Goal: Check status

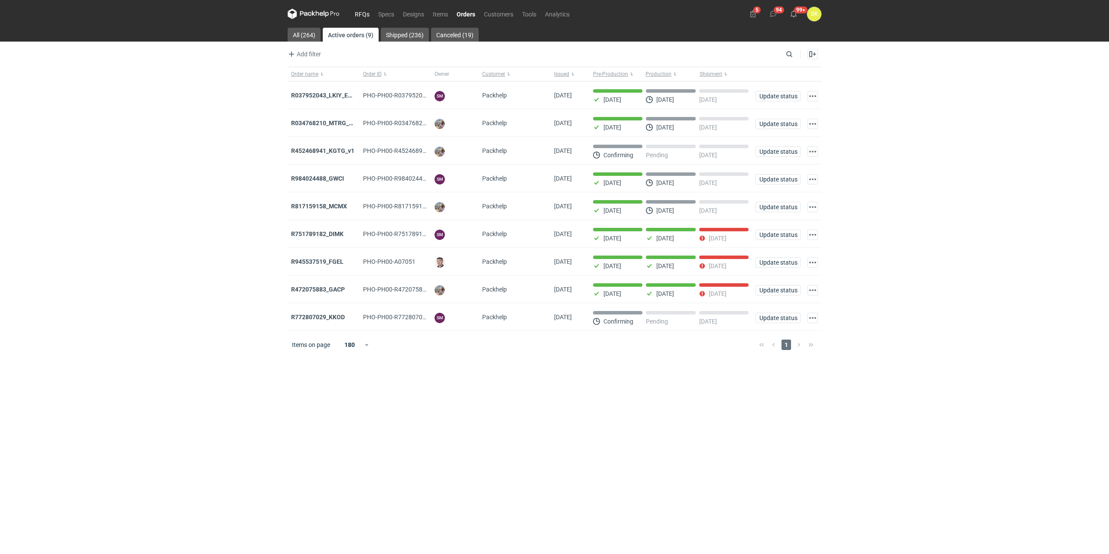
click at [365, 14] on link "RFQs" at bounding box center [362, 14] width 23 height 10
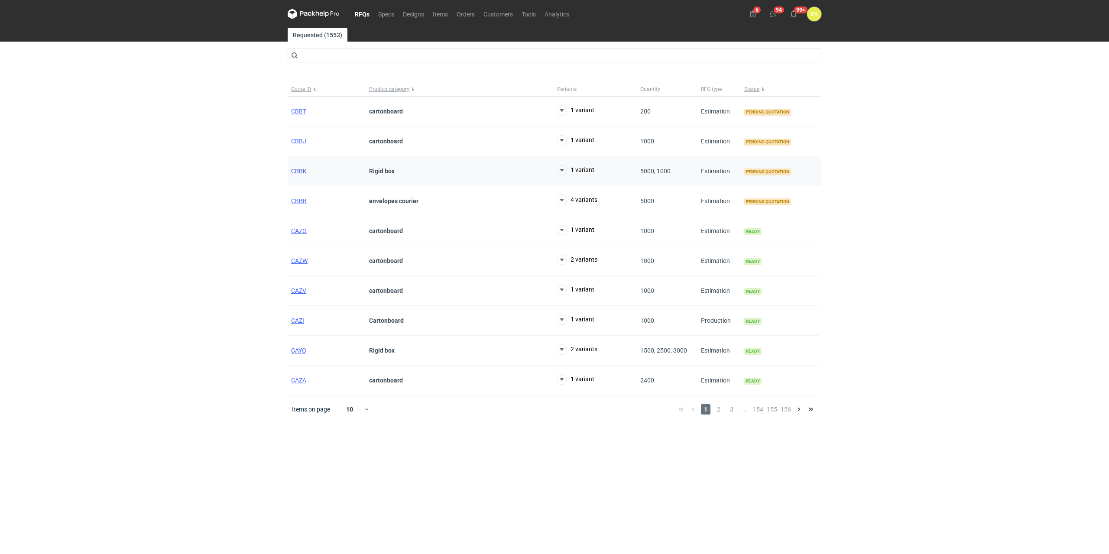
click at [297, 170] on span "CBBK" at bounding box center [299, 171] width 16 height 7
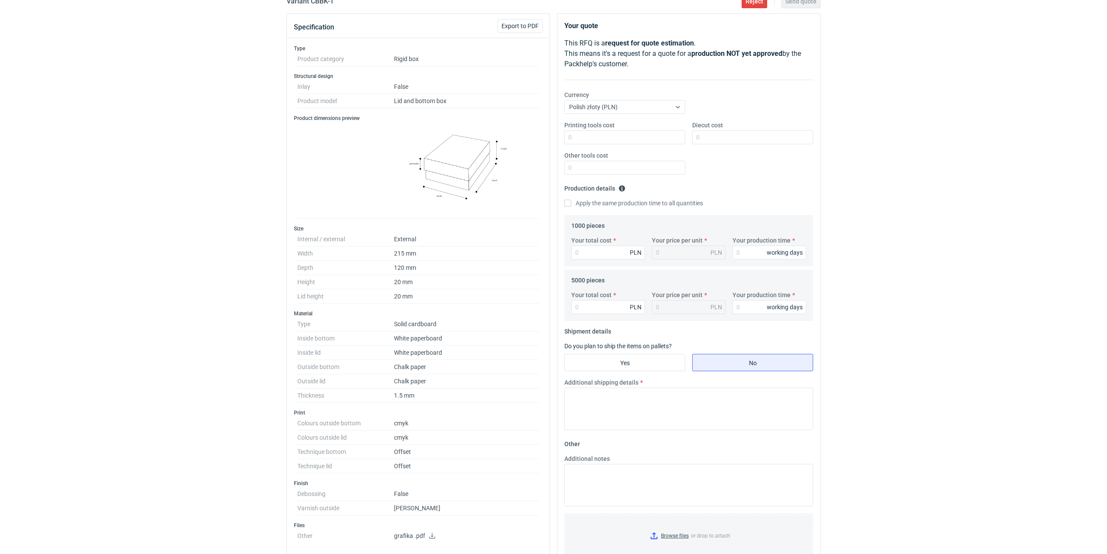
scroll to position [87, 0]
click at [438, 534] on p "grafika .pdf" at bounding box center [466, 536] width 145 height 8
click at [434, 536] on icon at bounding box center [432, 535] width 7 height 6
click at [429, 536] on icon at bounding box center [432, 535] width 7 height 6
